Goal: Check status: Check status

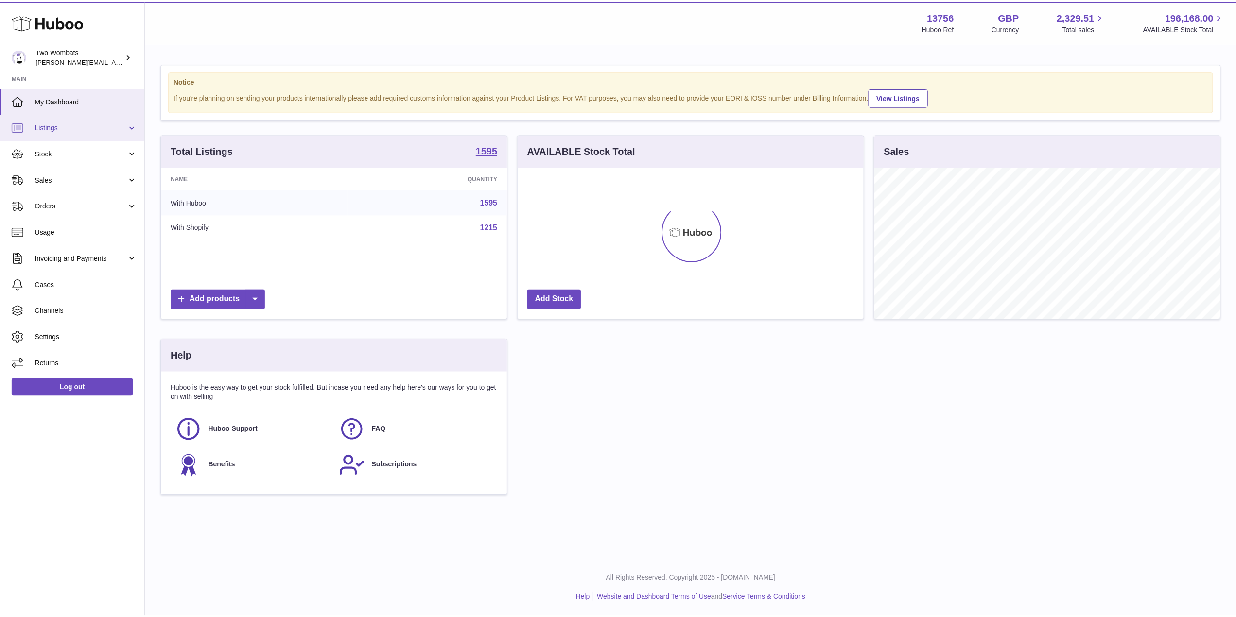
scroll to position [152, 348]
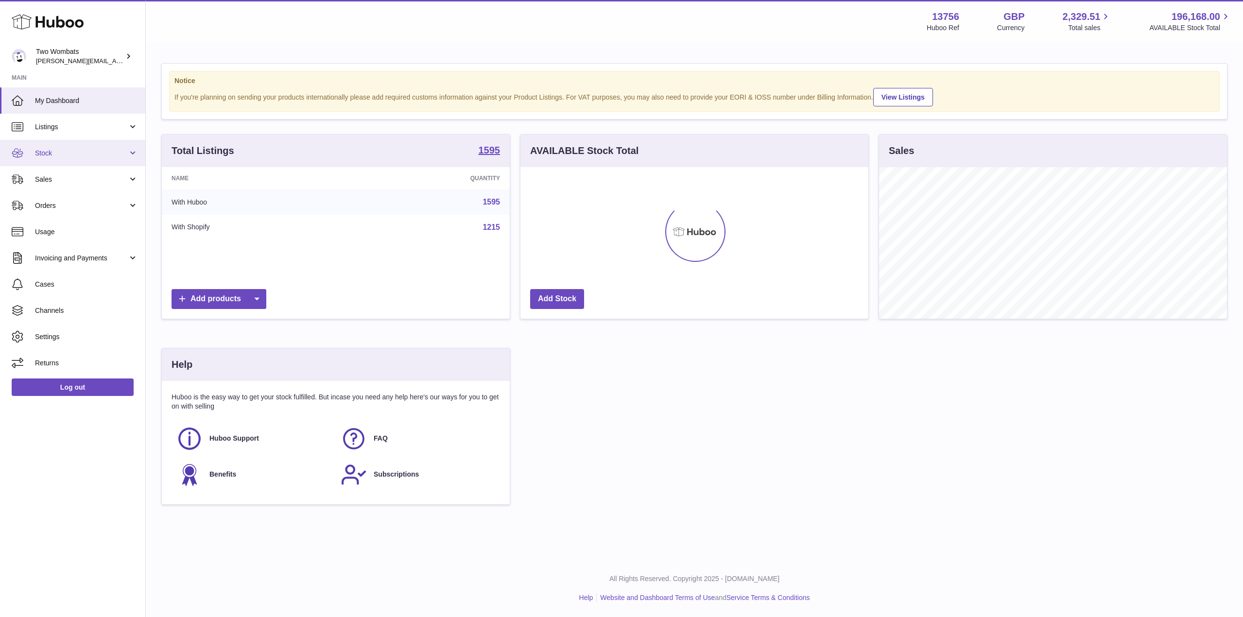
click at [122, 153] on span "Stock" at bounding box center [81, 153] width 93 height 9
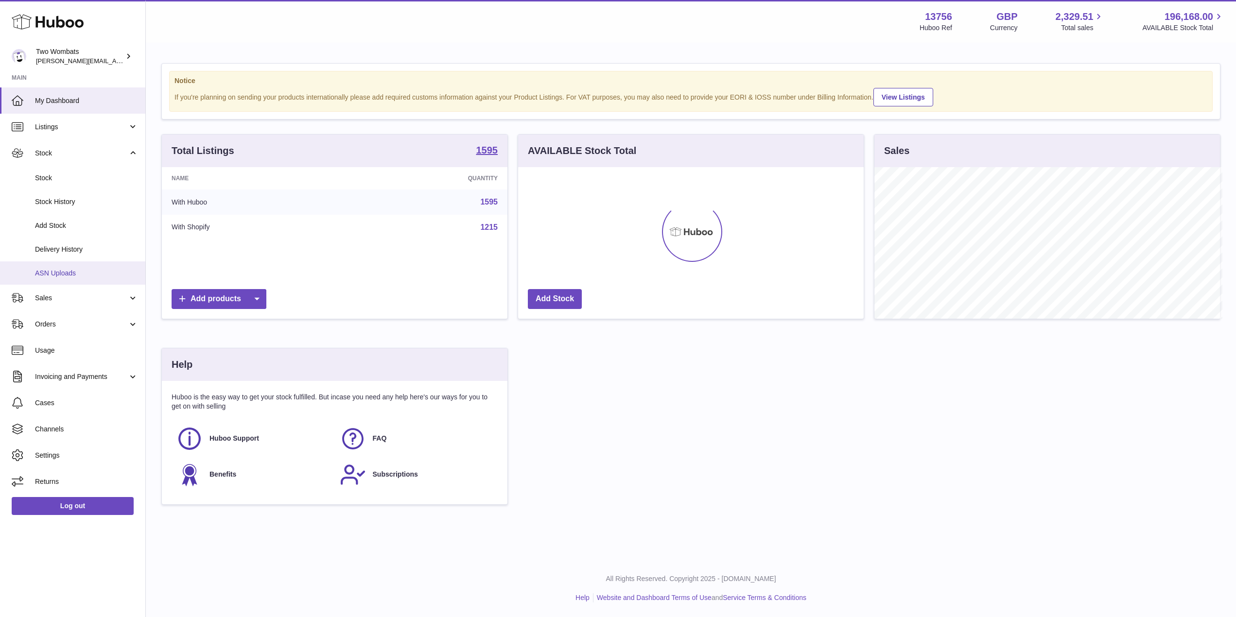
scroll to position [485859, 485665]
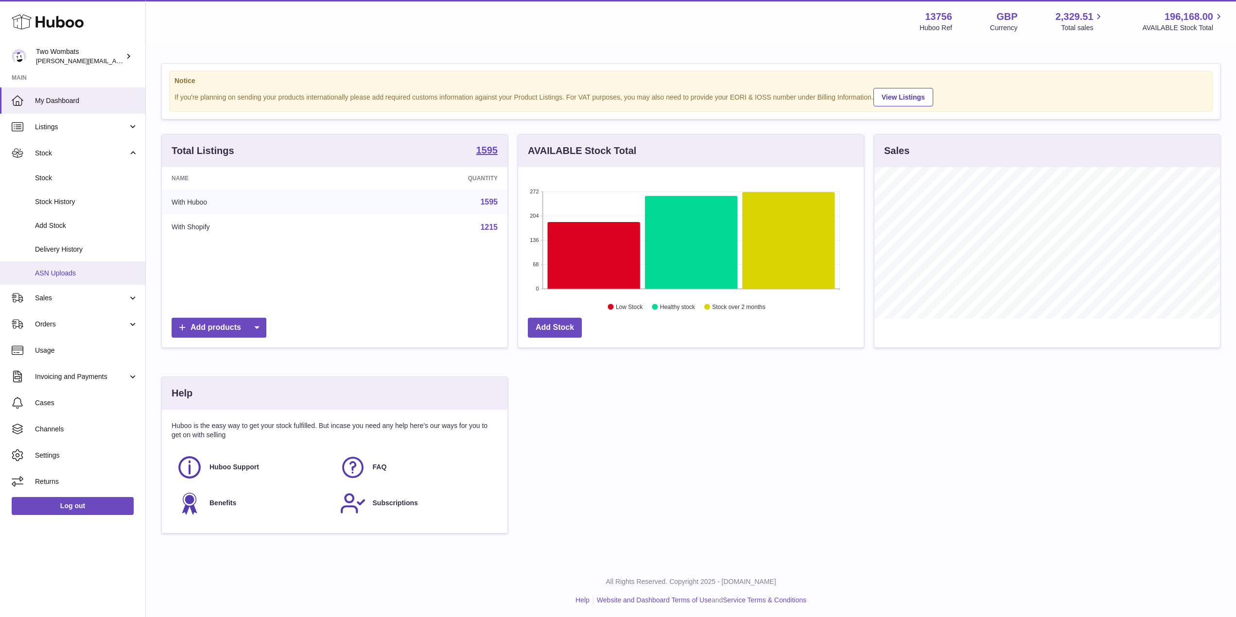
click at [83, 268] on link "ASN Uploads" at bounding box center [72, 273] width 145 height 24
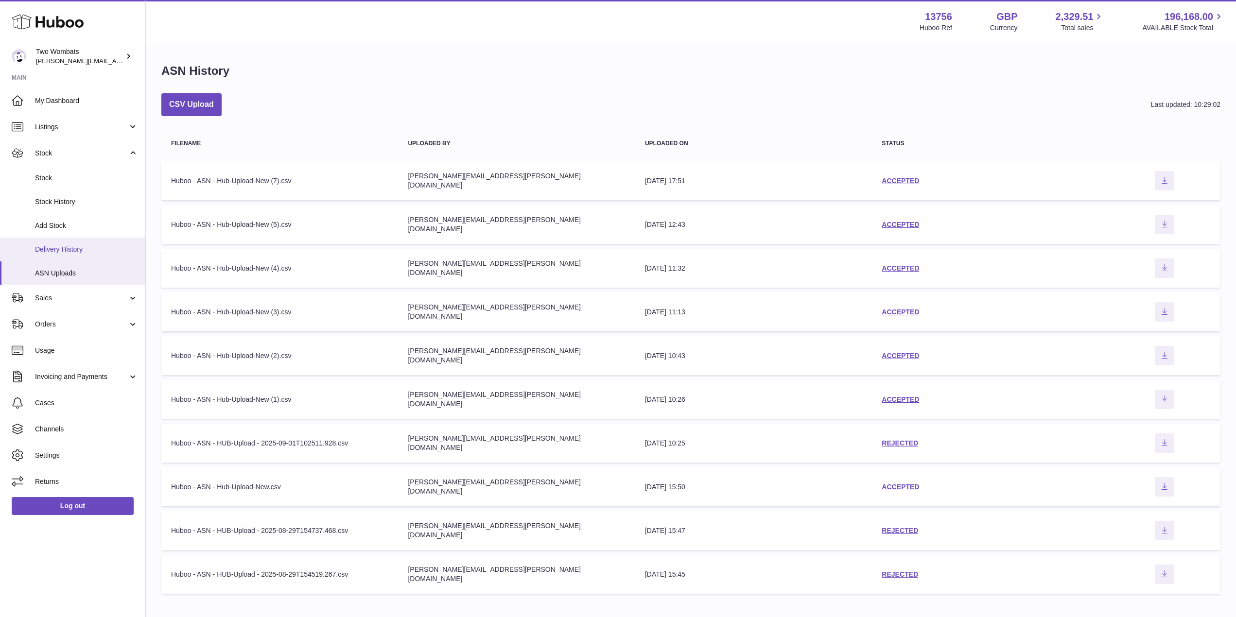
click at [90, 251] on span "Delivery History" at bounding box center [86, 249] width 103 height 9
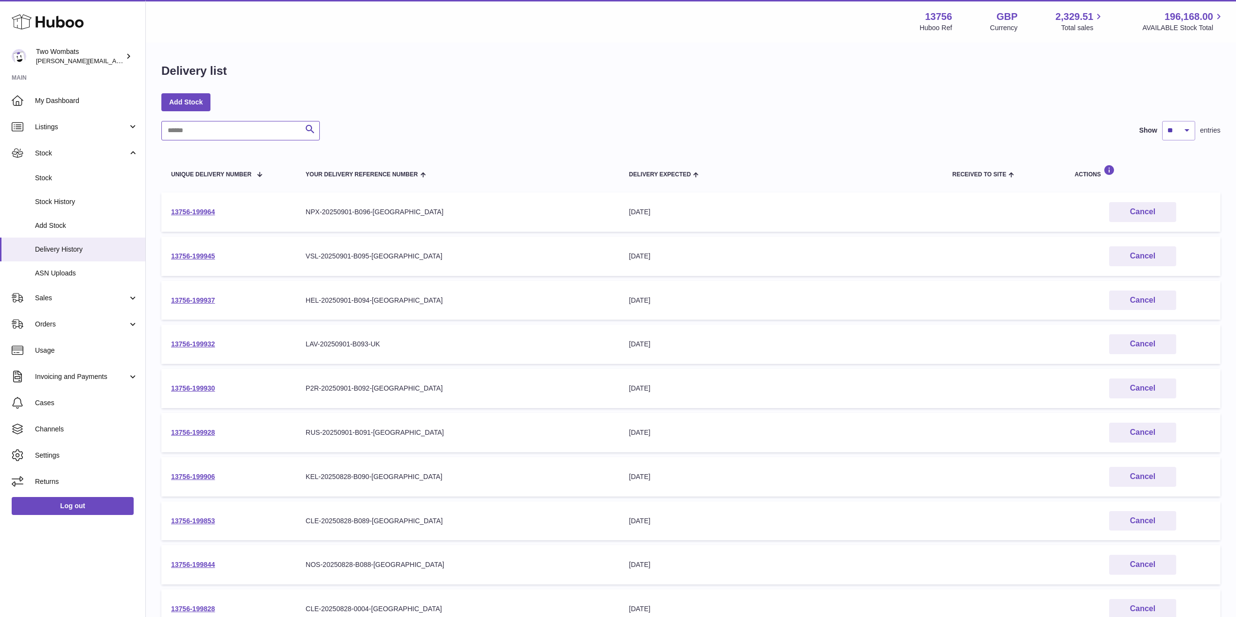
click at [221, 139] on input "text" at bounding box center [240, 130] width 158 height 19
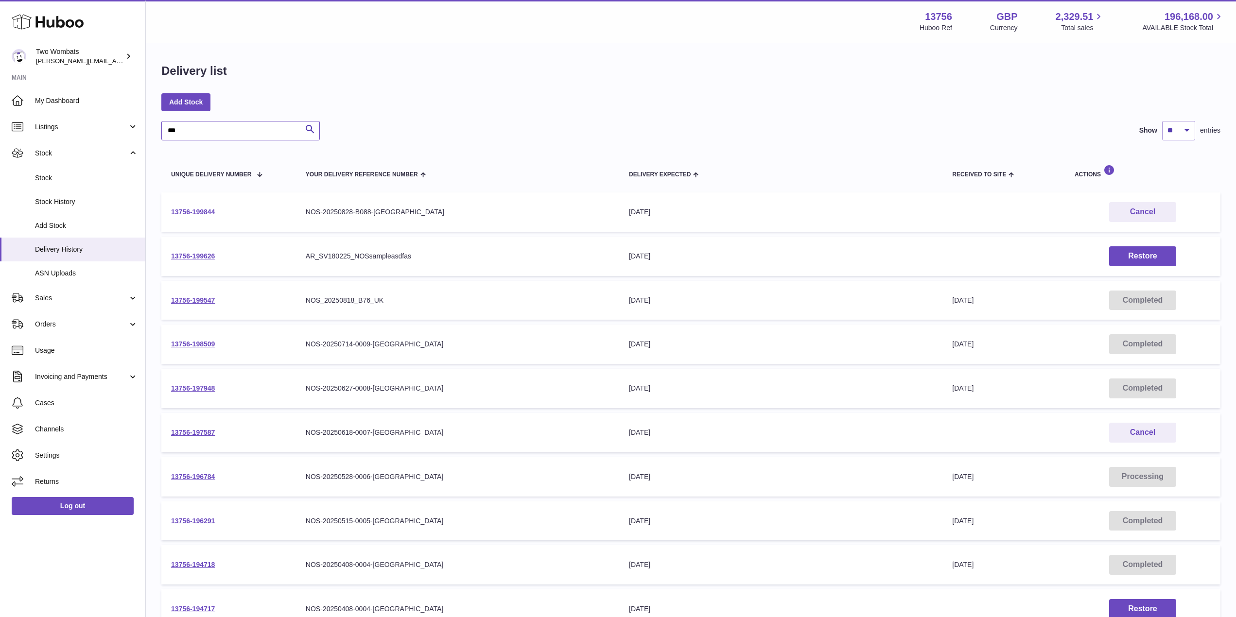
type input "***"
click at [194, 211] on link "13756-199844" at bounding box center [193, 212] width 44 height 8
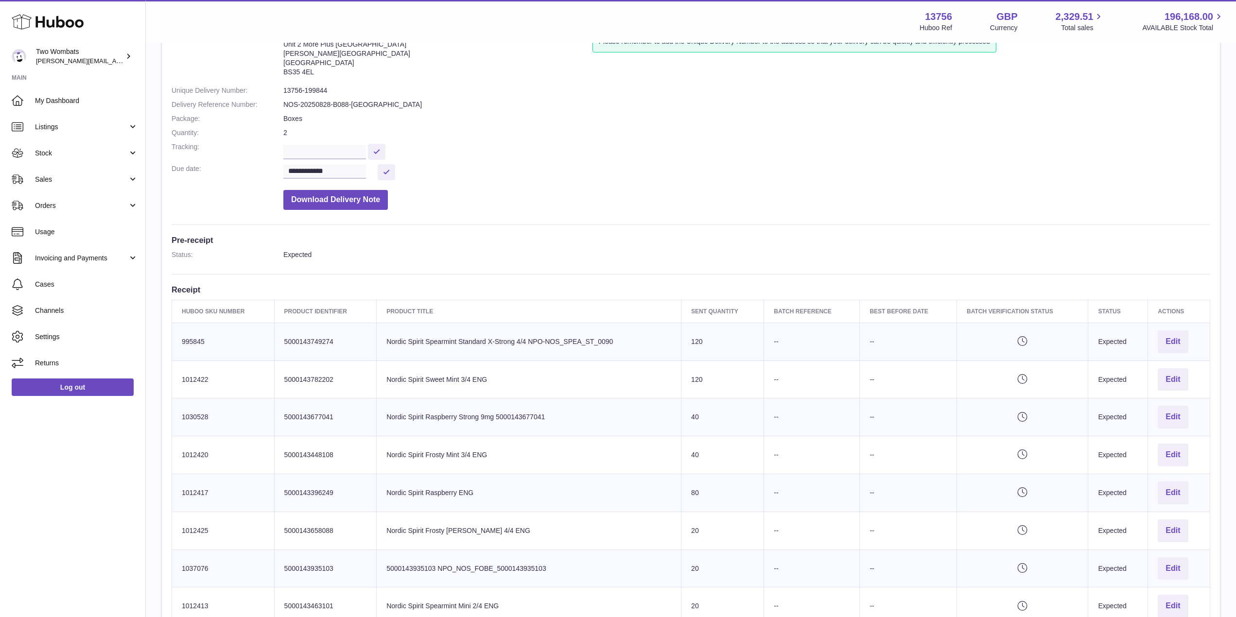
scroll to position [79, 0]
